Goal: Check status: Check status

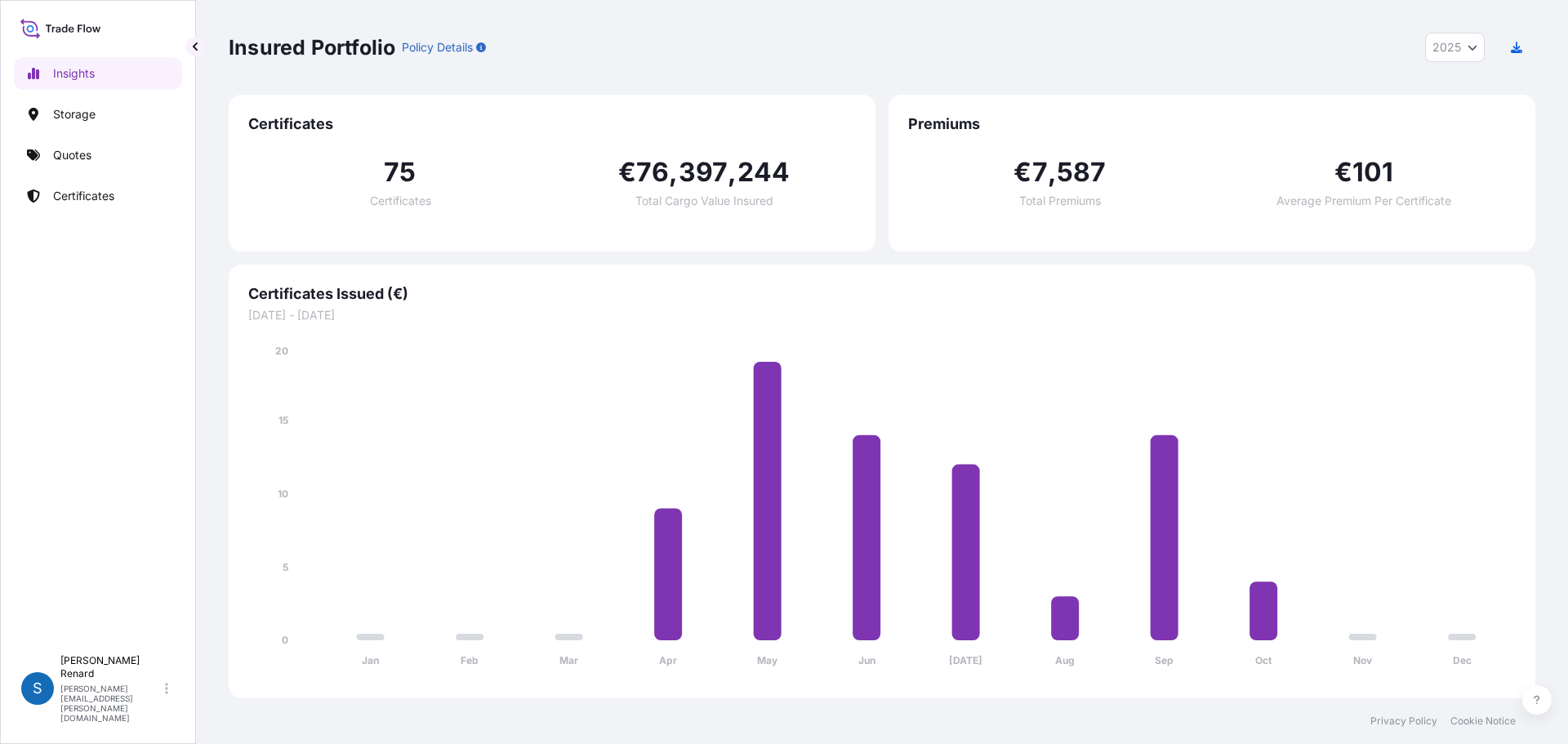
select select "2025"
drag, startPoint x: 615, startPoint y: 68, endPoint x: 225, endPoint y: 36, distance: 391.3
click at [225, 36] on div "Insured Portfolio Policy Details 2025 2025 2024 2023 2022 Certificates 75 Certi…" at bounding box center [881, 349] width 1371 height 698
click at [226, 55] on div "Insured Portfolio Policy Details 2025 2025 2024 2023 2022 Certificates 75 Certi…" at bounding box center [881, 349] width 1371 height 698
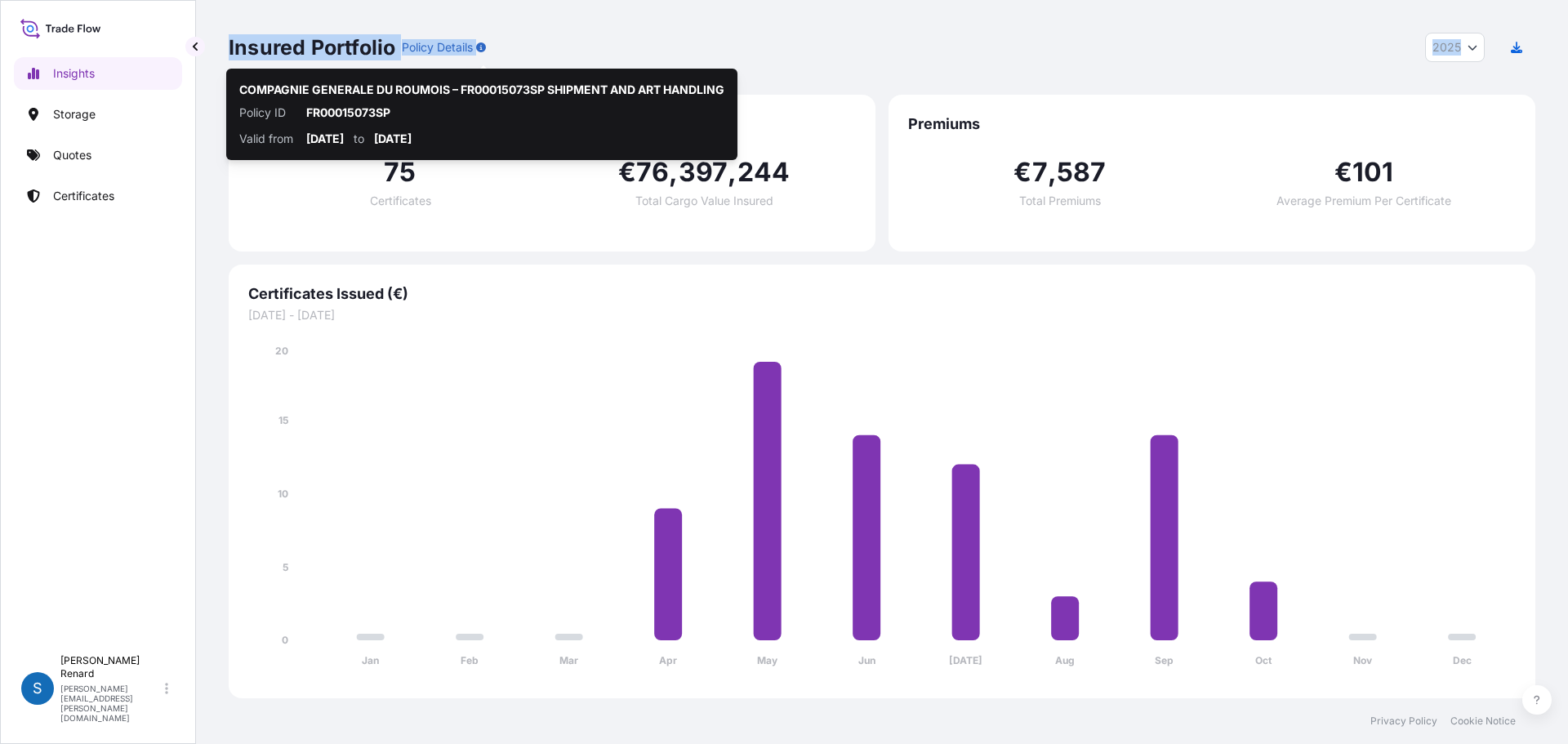
drag, startPoint x: 226, startPoint y: 55, endPoint x: 501, endPoint y: 60, distance: 275.0
click at [501, 60] on div "Insured Portfolio Policy Details 2025 2025 2024 2023 2022 Certificates 75 Certi…" at bounding box center [881, 349] width 1371 height 698
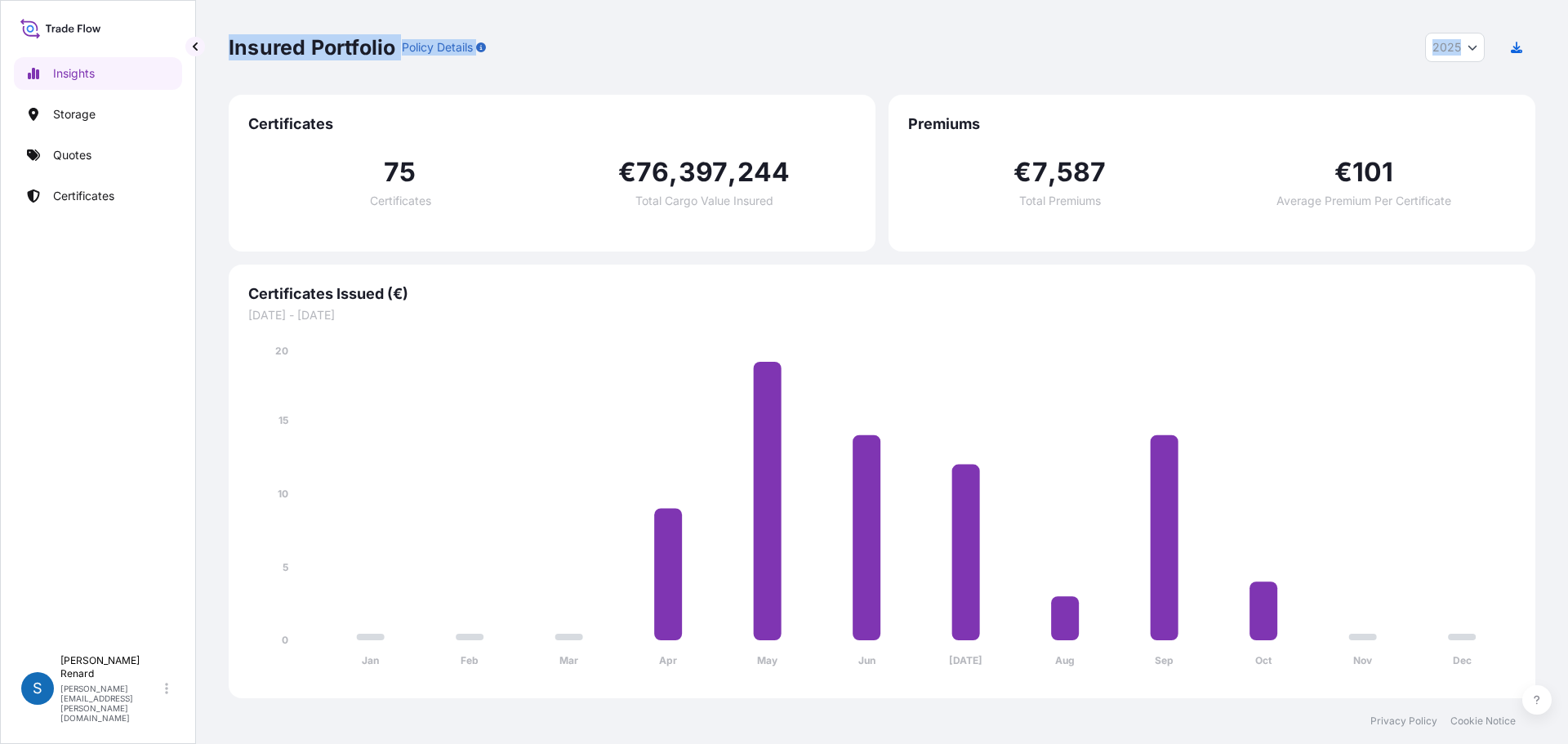
click at [553, 44] on div "Insured Portfolio Policy Details 2025 2025 2024 2023 2022" at bounding box center [882, 47] width 1307 height 29
drag, startPoint x: 544, startPoint y: 49, endPoint x: 225, endPoint y: 43, distance: 319.1
click at [225, 43] on div "Insured Portfolio Policy Details 2025 2025 2024 2023 2022 Certificates 75 Certi…" at bounding box center [881, 349] width 1371 height 698
click at [225, 53] on div "Insured Portfolio Policy Details 2025 2025 2024 2023 2022 Certificates 75 Certi…" at bounding box center [881, 349] width 1371 height 698
click at [225, 63] on div "Insured Portfolio Policy Details 2025 2025 2024 2023 2022 Certificates 75 Certi…" at bounding box center [881, 349] width 1371 height 698
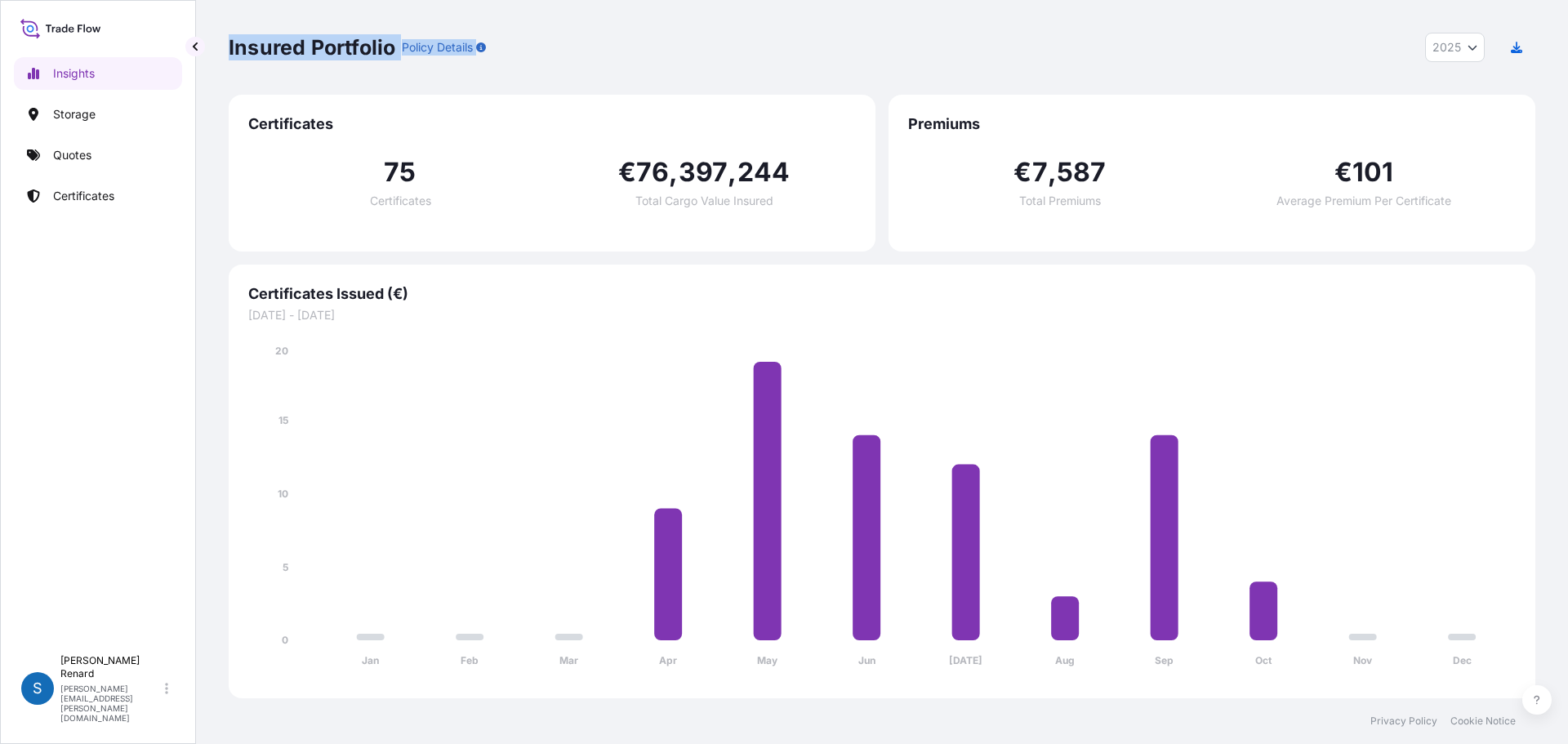
click at [237, 54] on p "Insured Portfolio" at bounding box center [311, 47] width 166 height 26
click at [264, 63] on div "Insured Portfolio Policy Details 2025 2025 2024 2023 2022" at bounding box center [882, 47] width 1307 height 95
drag, startPoint x: 228, startPoint y: 42, endPoint x: 519, endPoint y: 33, distance: 291.1
click at [519, 33] on div "Insured Portfolio Policy Details 2025 2025 2024 2023 2022 Certificates 75 Certi…" at bounding box center [881, 349] width 1371 height 698
click at [519, 33] on div "Insured Portfolio Policy Details 2025 2025 2024 2023 2022" at bounding box center [882, 47] width 1307 height 29
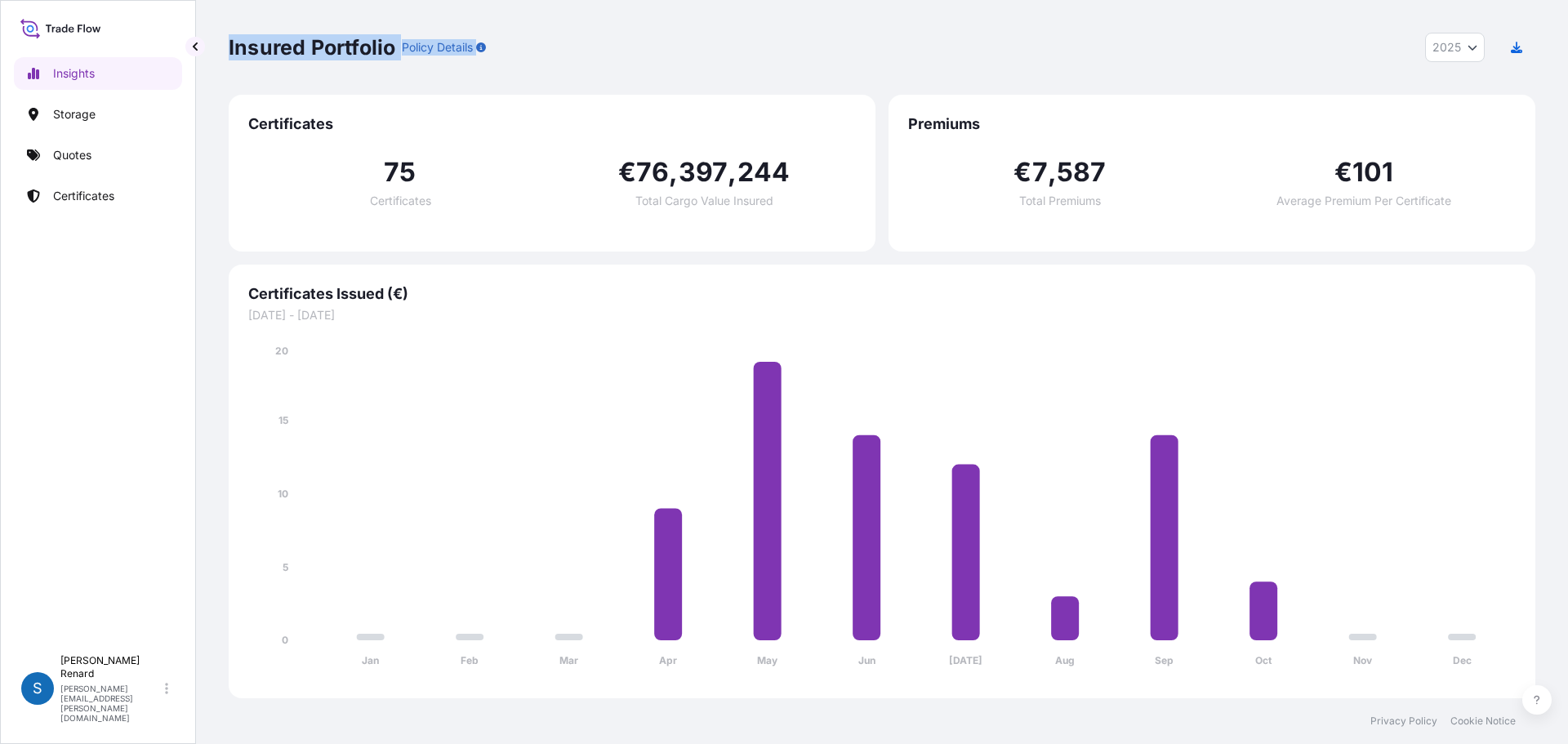
drag, startPoint x: 525, startPoint y: 45, endPoint x: 228, endPoint y: 56, distance: 297.2
click at [228, 56] on div "Insured Portfolio Policy Details 2025 2025 2024 2023 2022" at bounding box center [882, 47] width 1307 height 29
click at [228, 56] on p "Insured Portfolio" at bounding box center [311, 47] width 166 height 26
drag, startPoint x: 228, startPoint y: 56, endPoint x: 515, endPoint y: 33, distance: 287.9
click at [515, 33] on div "Insured Portfolio Policy Details 2025 2025 2024 2023 2022" at bounding box center [882, 47] width 1307 height 29
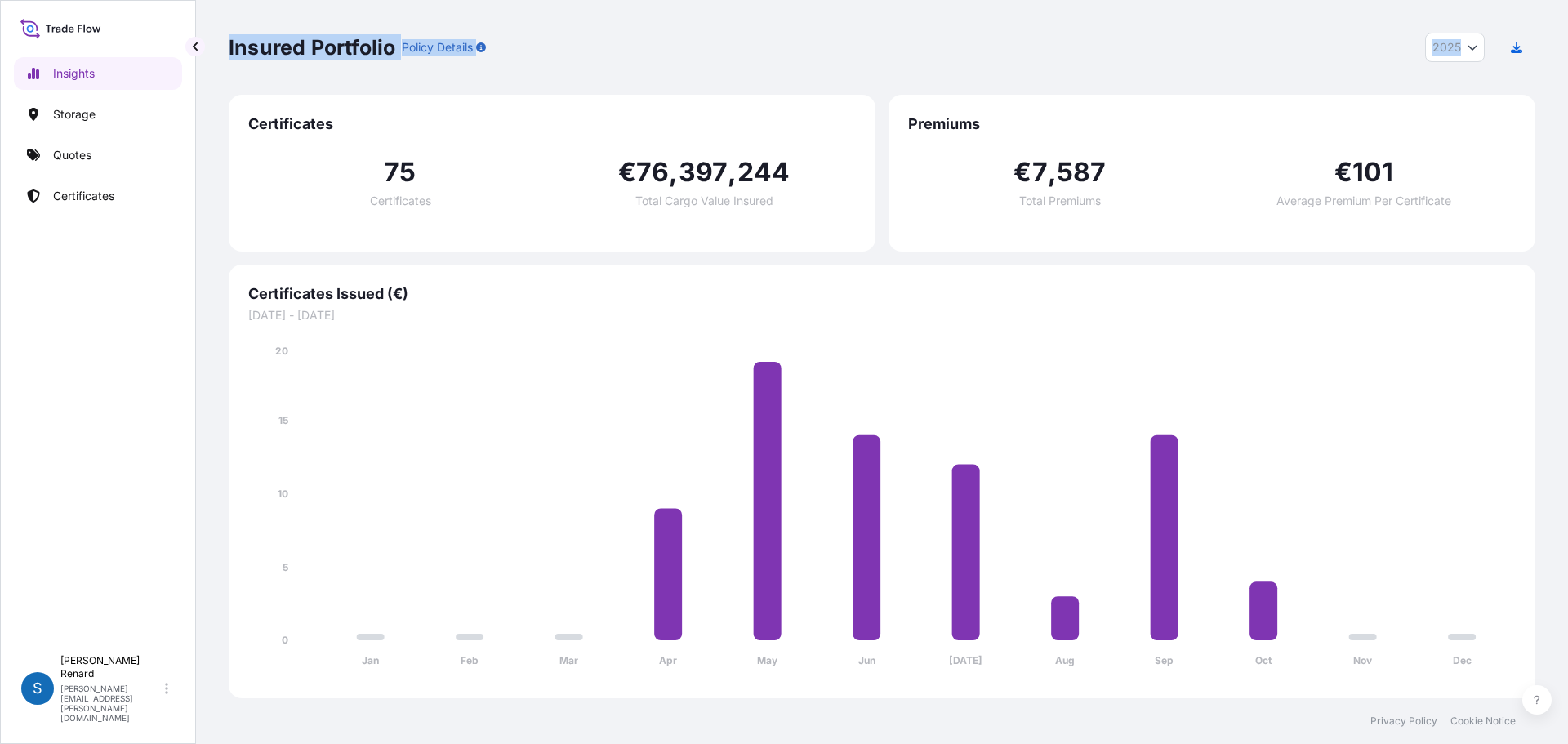
click at [515, 33] on div "Insured Portfolio Policy Details 2025 2025 2024 2023 2022" at bounding box center [882, 47] width 1307 height 29
drag, startPoint x: 515, startPoint y: 36, endPoint x: 225, endPoint y: 45, distance: 290.1
click at [225, 45] on div "Insured Portfolio Policy Details 2025 2025 2024 2023 2022 Certificates 75 Certi…" at bounding box center [881, 349] width 1371 height 698
drag, startPoint x: 223, startPoint y: 45, endPoint x: 540, endPoint y: 44, distance: 317.0
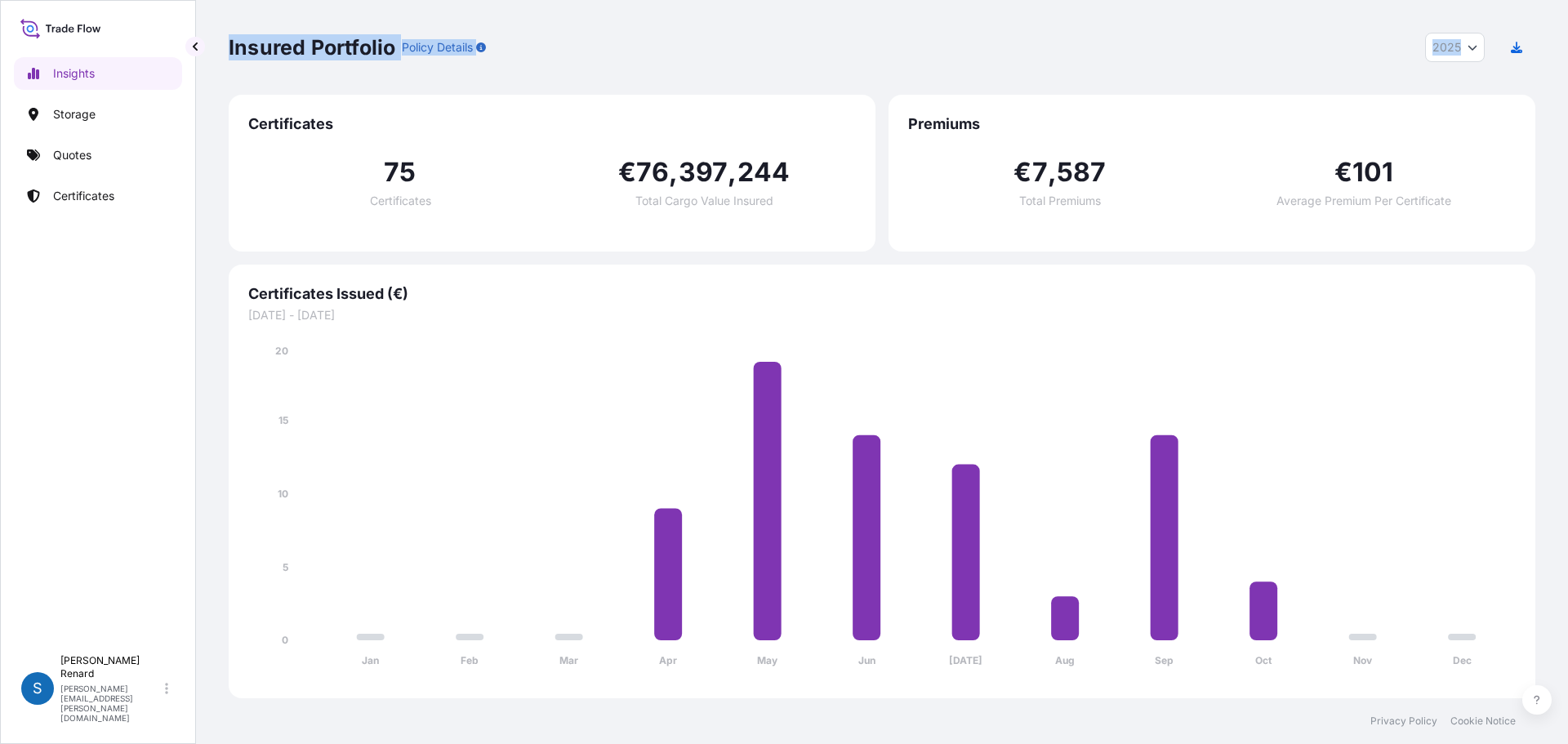
click at [540, 44] on div "Insured Portfolio Policy Details 2025 2025 2024 2023 2022 Certificates 75 Certi…" at bounding box center [881, 349] width 1371 height 698
click at [540, 44] on div "Insured Portfolio Policy Details 2025 2025 2024 2023 2022" at bounding box center [882, 47] width 1307 height 29
drag, startPoint x: 539, startPoint y: 48, endPoint x: 221, endPoint y: 35, distance: 318.3
click at [221, 35] on div "Insured Portfolio Policy Details 2025 2025 2024 2023 2022 Certificates 75 Certi…" at bounding box center [881, 349] width 1371 height 698
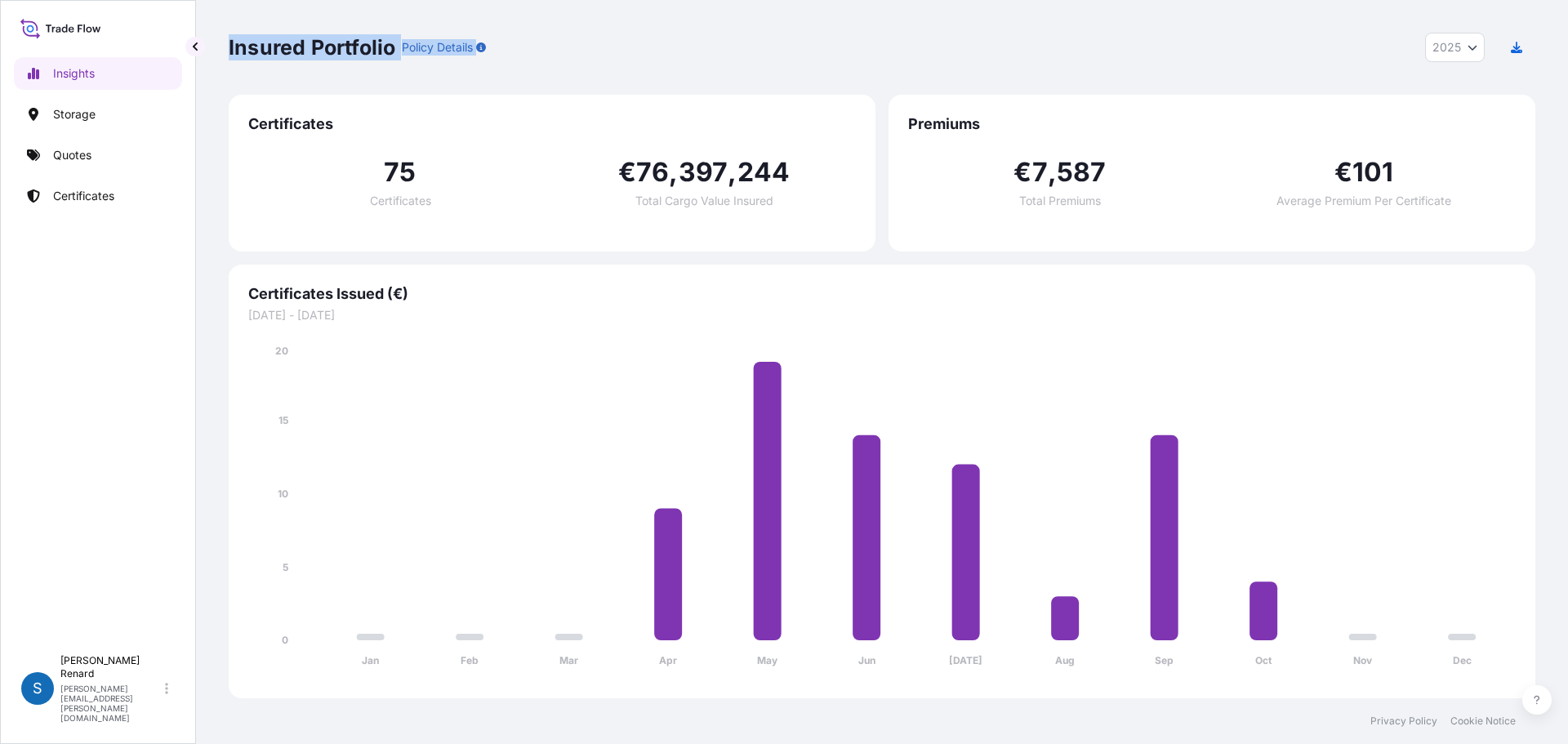
drag, startPoint x: 221, startPoint y: 35, endPoint x: 508, endPoint y: 31, distance: 287.0
click at [508, 31] on div "Insured Portfolio Policy Details 2025 2025 2024 2023 2022 Certificates 75 Certi…" at bounding box center [881, 349] width 1371 height 698
click at [516, 39] on div "Insured Portfolio Policy Details 2025 2025 2024 2023 2022" at bounding box center [882, 47] width 1307 height 29
click at [122, 197] on link "Certificates" at bounding box center [97, 196] width 168 height 33
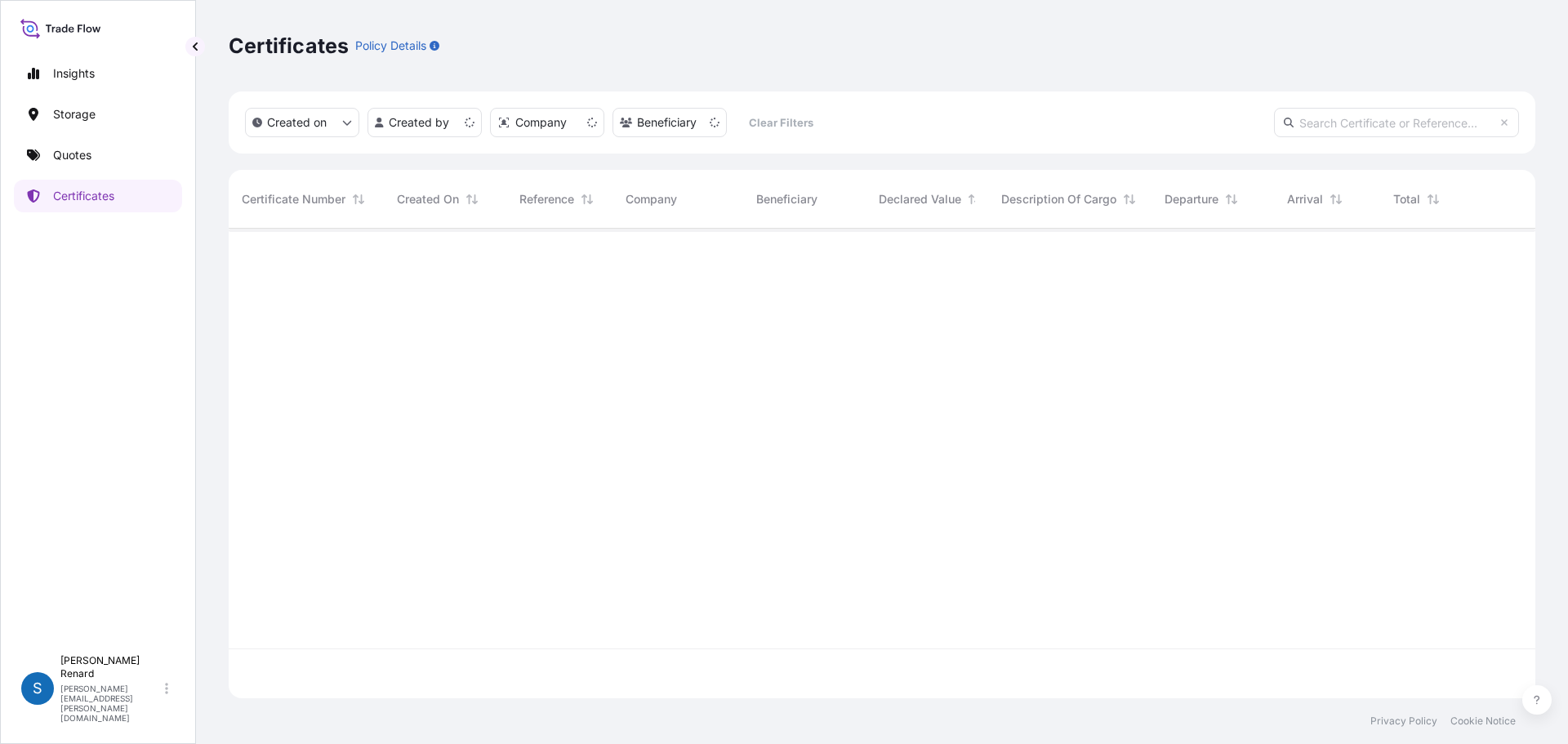
scroll to position [466, 1294]
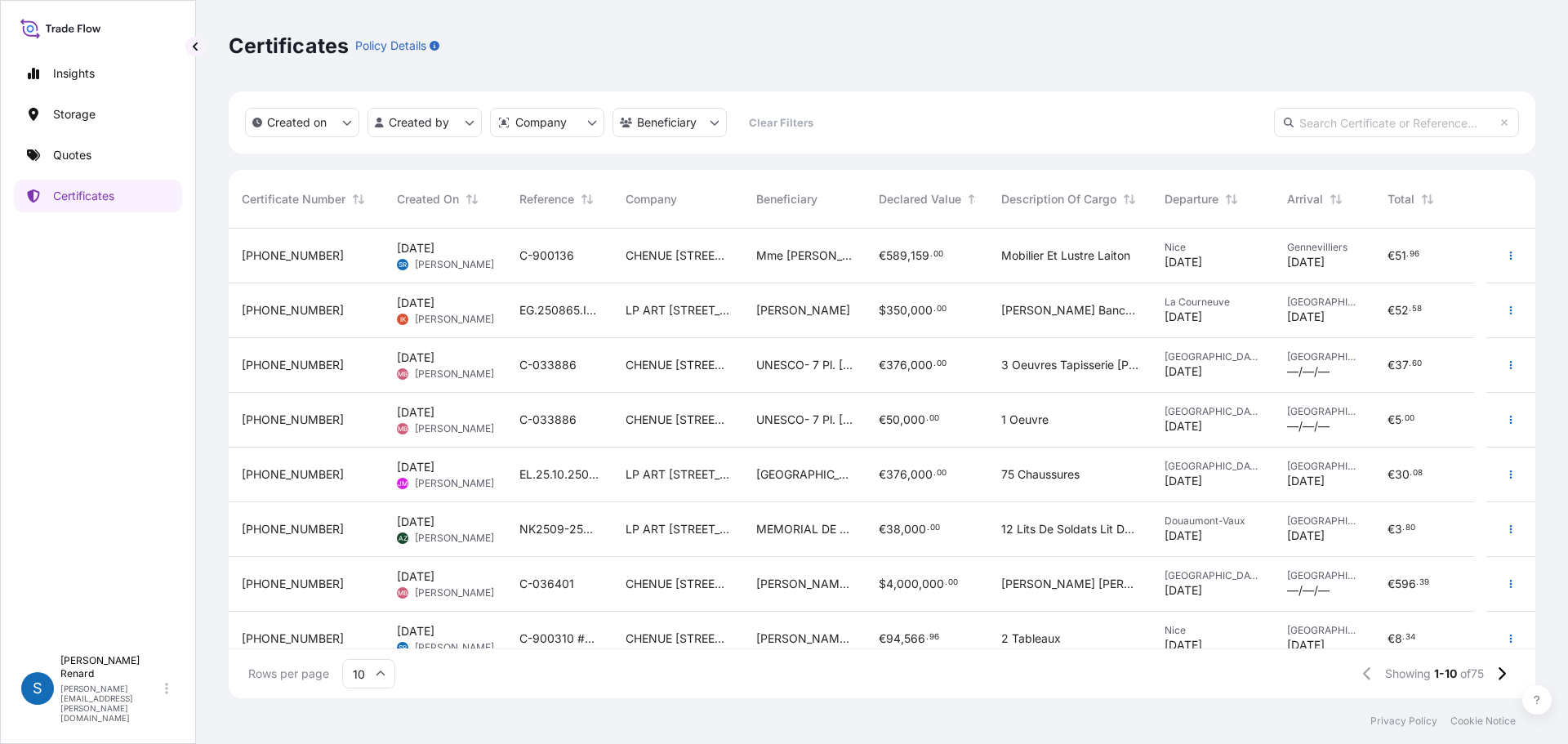
click at [1355, 128] on input "text" at bounding box center [1396, 122] width 245 height 29
click at [1356, 116] on input "text" at bounding box center [1396, 122] width 245 height 29
paste input "6968606001244"
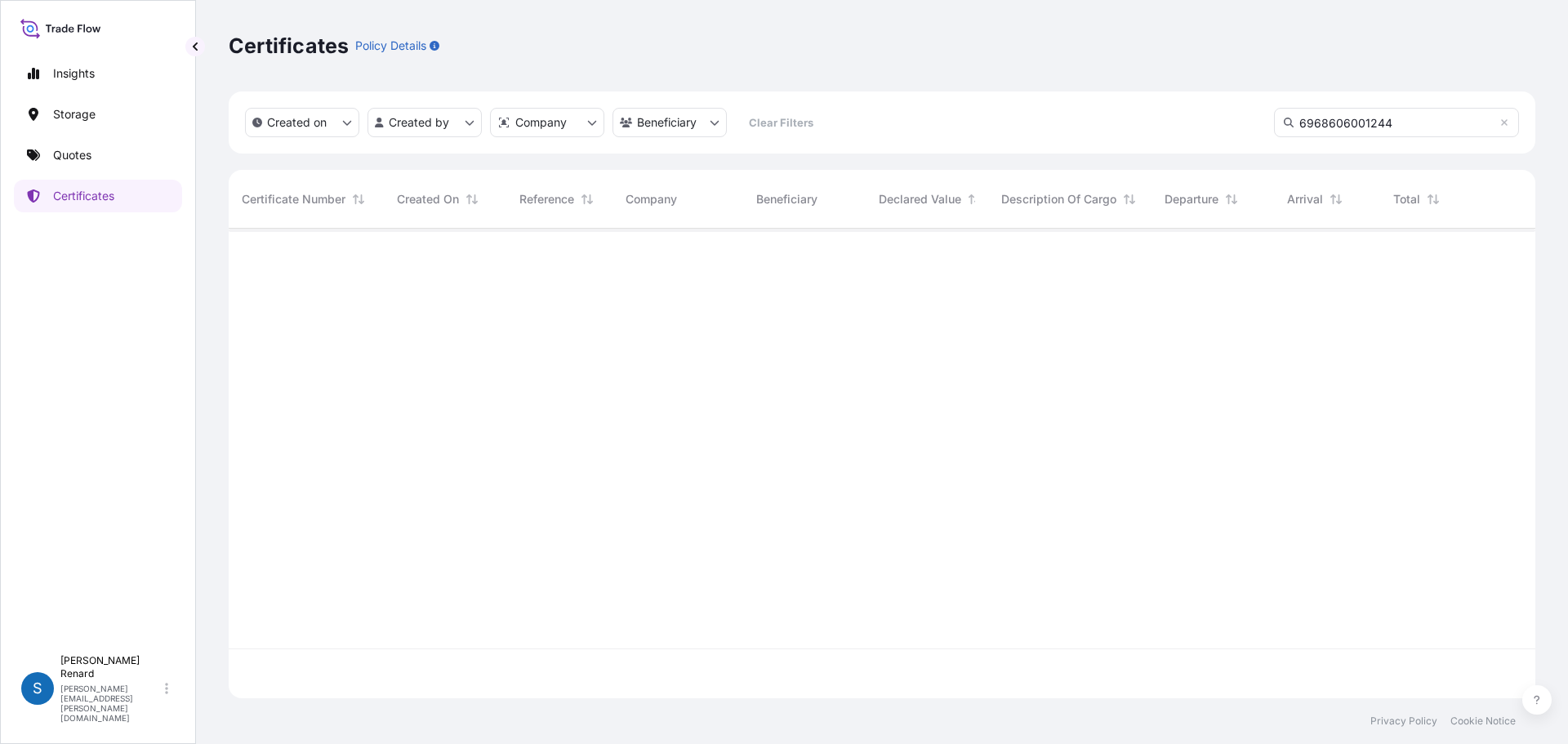
type input "6968606001244"
click at [1503, 125] on icon at bounding box center [1503, 122] width 9 height 9
click at [1434, 103] on div "Created on Created by Company Beneficiary Clear Filters" at bounding box center [882, 122] width 1307 height 62
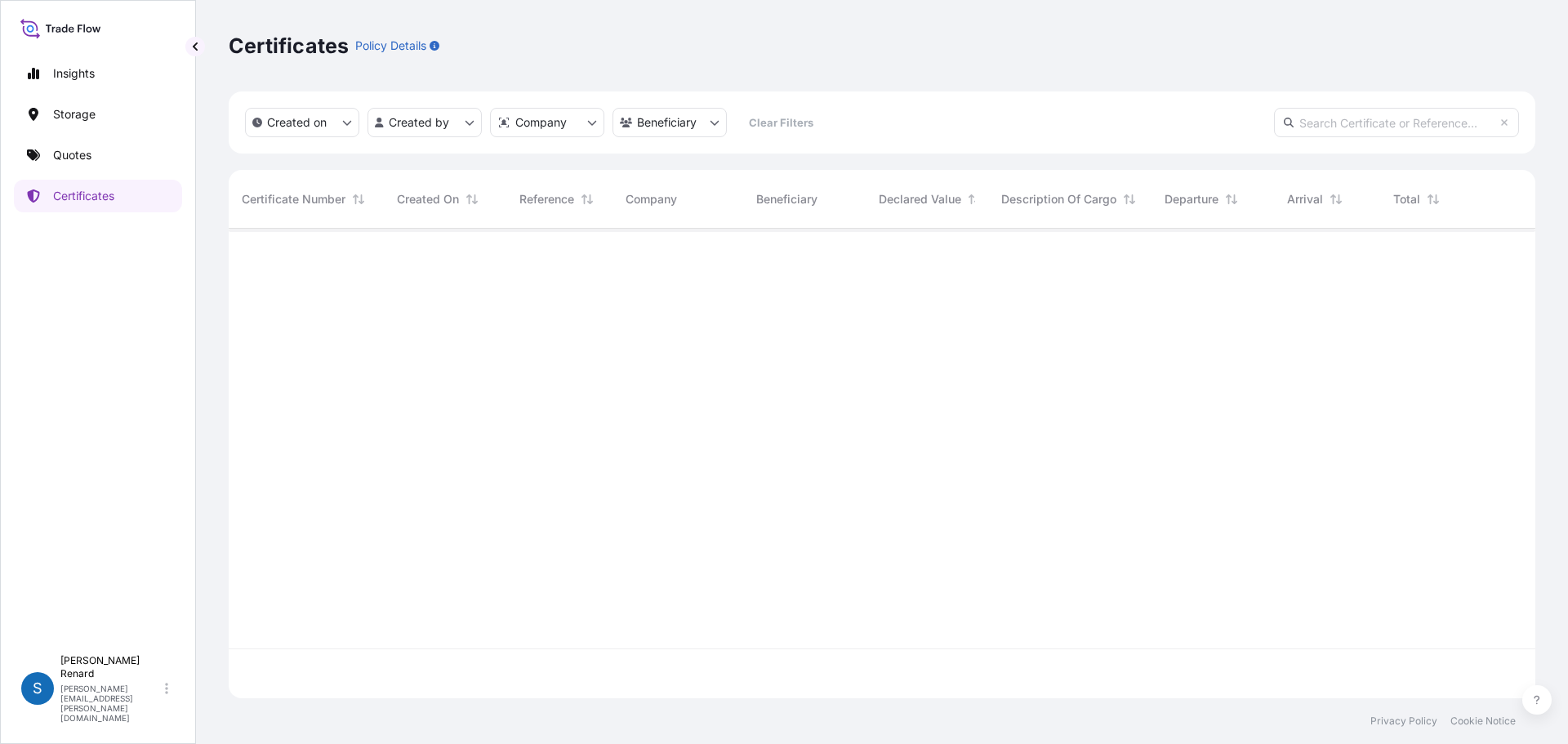
click at [1427, 116] on input "text" at bounding box center [1396, 122] width 245 height 29
paste input "6968606001293"
type input "6968606001293"
